Goal: Information Seeking & Learning: Learn about a topic

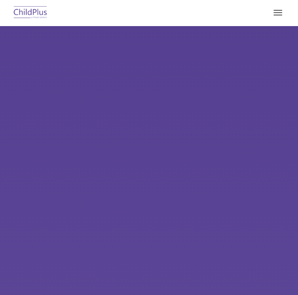
select select "MEDIUM"
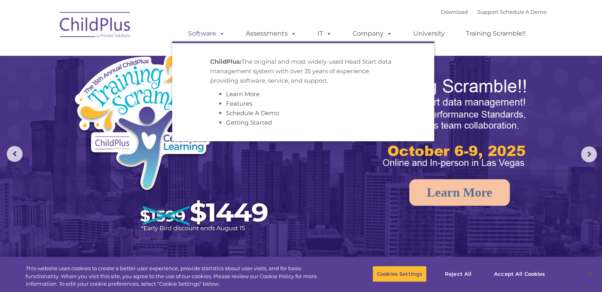
click at [208, 34] on link "Software" at bounding box center [206, 34] width 53 height 16
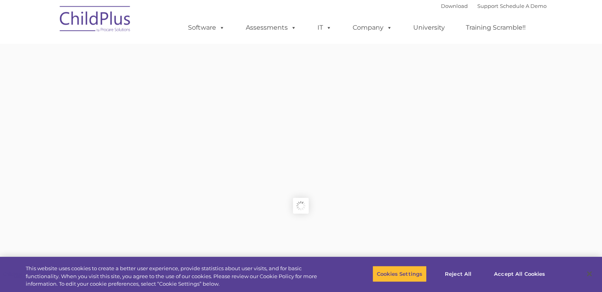
type input ""
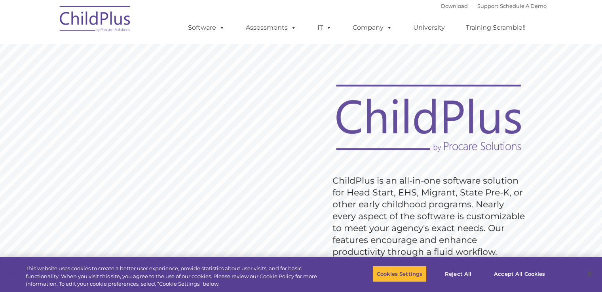
click at [192, 114] on rs-slide "Request Pricing ChildPlus is an all-in-one software solution for Head Start, EH…" at bounding box center [301, 206] width 602 height 356
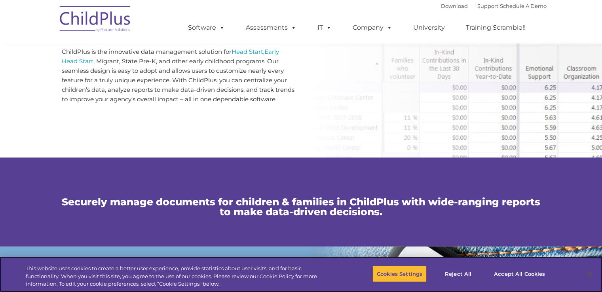
scroll to position [431, 0]
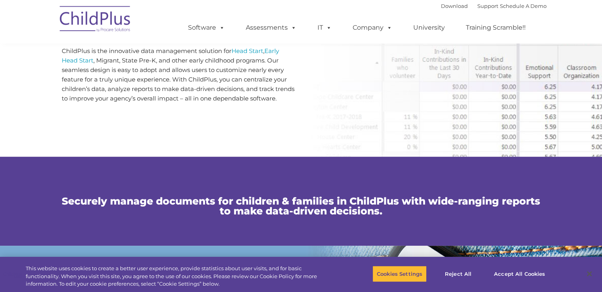
click at [337, 98] on div "What is ChildPlus? ChildPlus is the innovative data management solution for Hea…" at bounding box center [301, 55] width 602 height 204
click at [353, 85] on div "What is ChildPlus? ChildPlus is the innovative data management solution for Hea…" at bounding box center [301, 55] width 602 height 204
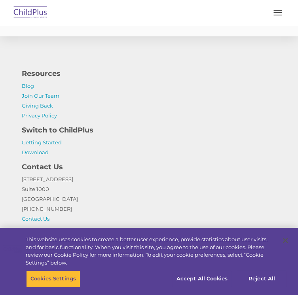
scroll to position [2273, 0]
